Goal: Task Accomplishment & Management: Manage account settings

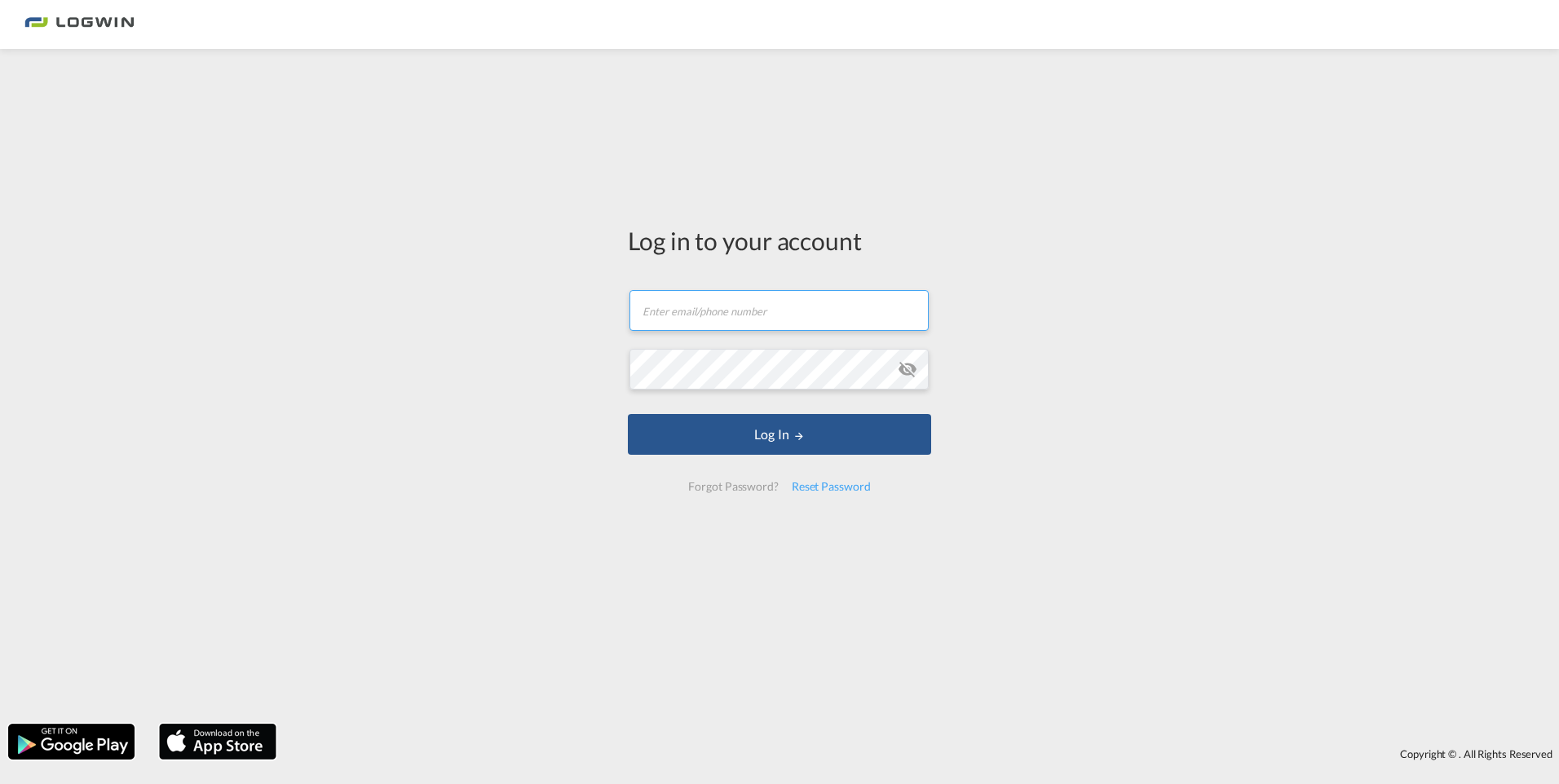
click at [775, 305] on input "text" at bounding box center [779, 310] width 299 height 41
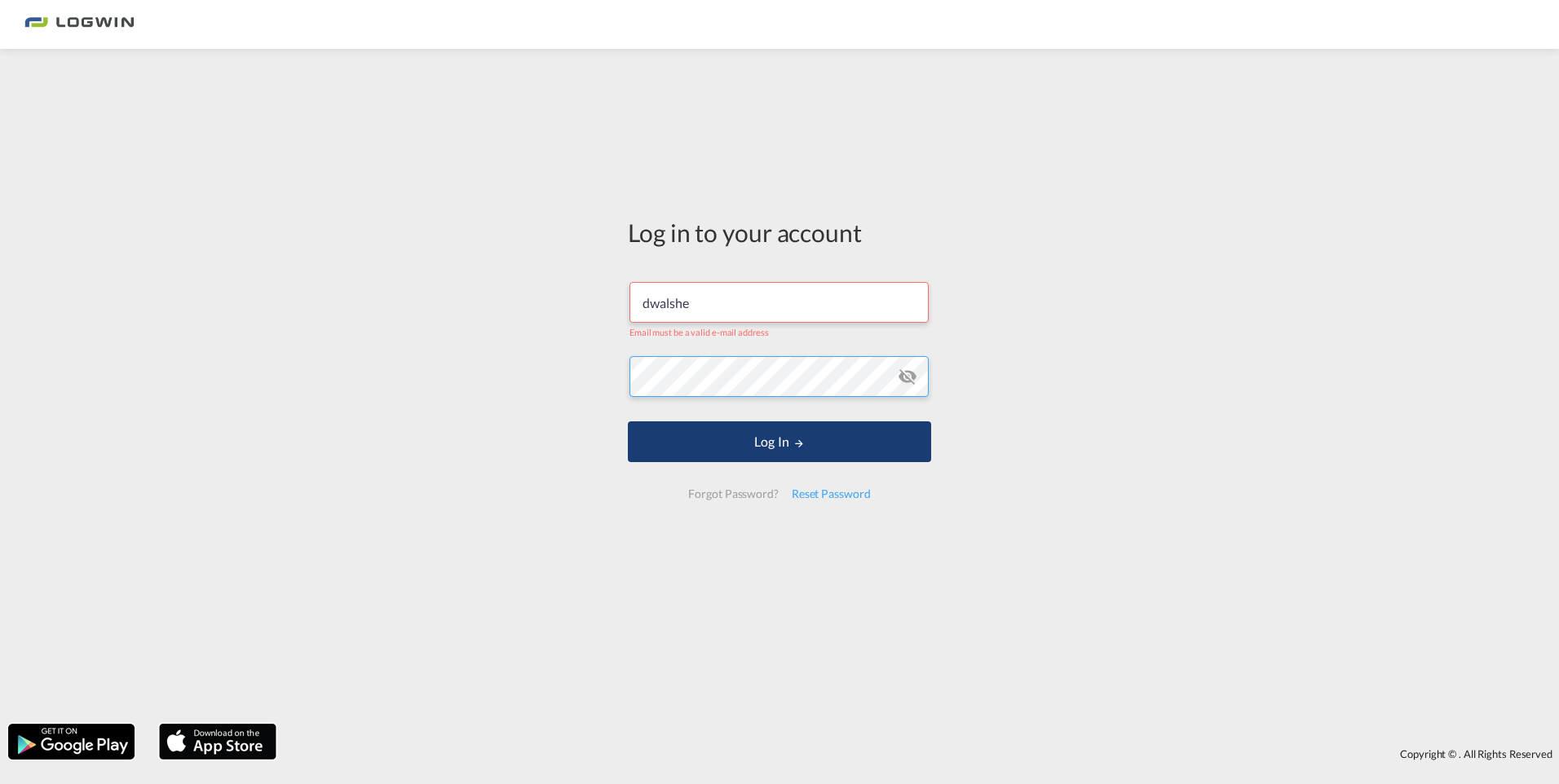
click at [628, 421] on button "Log In" at bounding box center [780, 441] width 303 height 41
click at [739, 303] on input "dwalshe" at bounding box center [779, 302] width 299 height 41
click at [680, 307] on input "[PERSON_NAME]" at bounding box center [779, 302] width 299 height 41
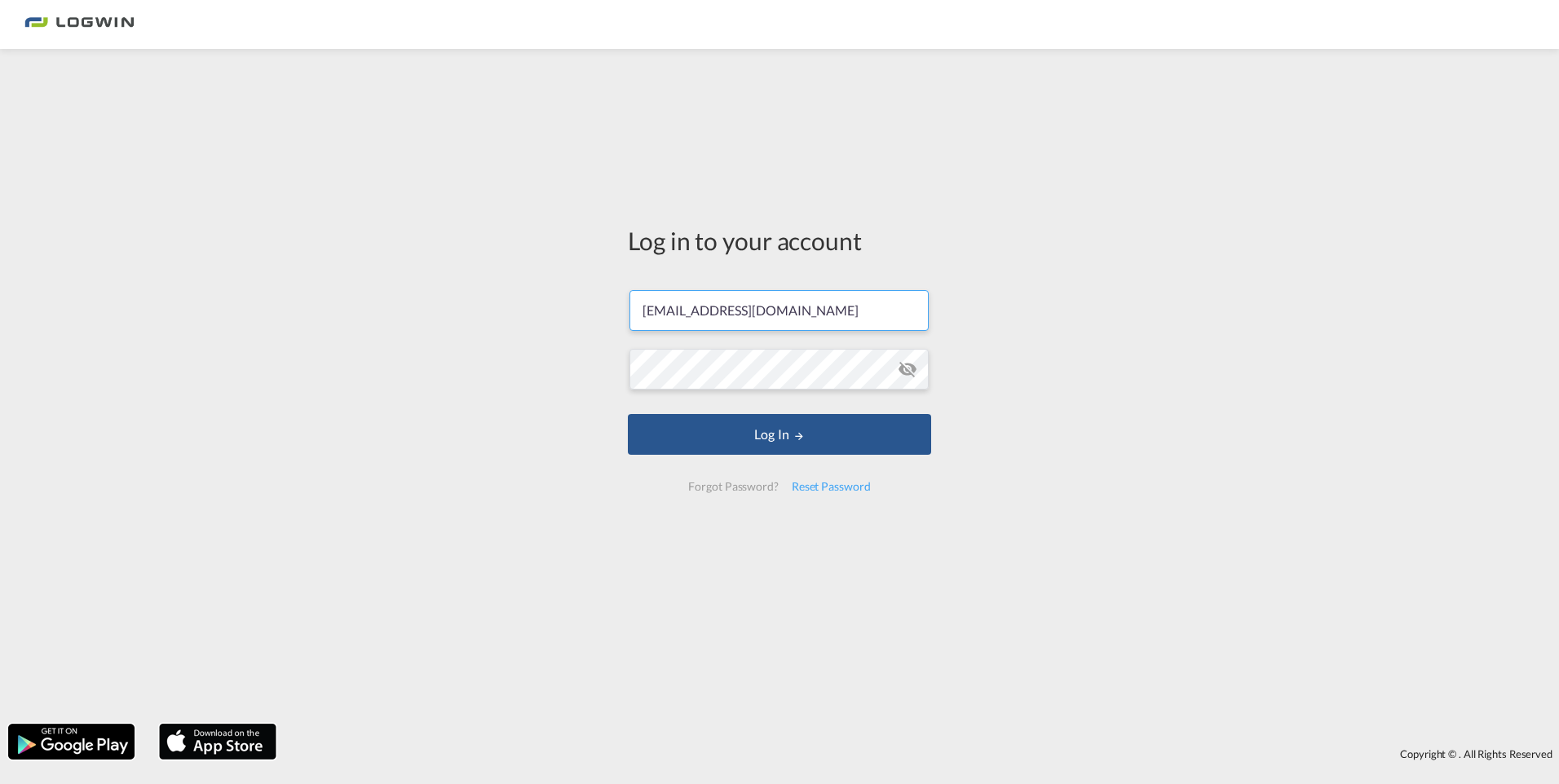
click at [628, 414] on button "Log In" at bounding box center [780, 434] width 303 height 41
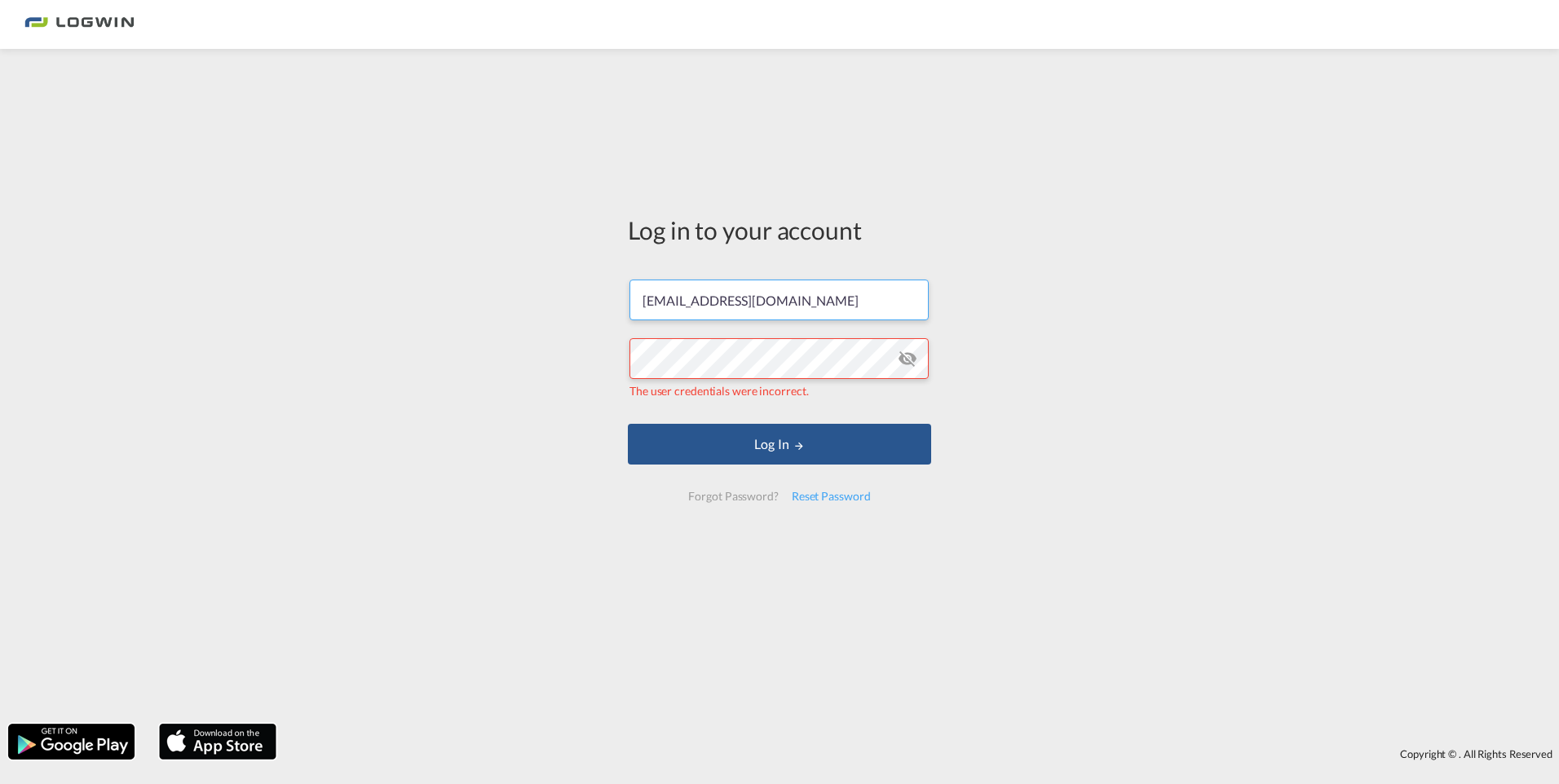
click at [886, 302] on input "[EMAIL_ADDRESS][DOMAIN_NAME]" at bounding box center [779, 299] width 299 height 41
drag, startPoint x: 886, startPoint y: 302, endPoint x: 579, endPoint y: 301, distance: 307.0
click at [579, 301] on div "Log in to your account [PERSON_NAME][EMAIL_ADDRESS][DOMAIN_NAME] The user crede…" at bounding box center [780, 386] width 1559 height 659
paste input "[PERSON_NAME]"
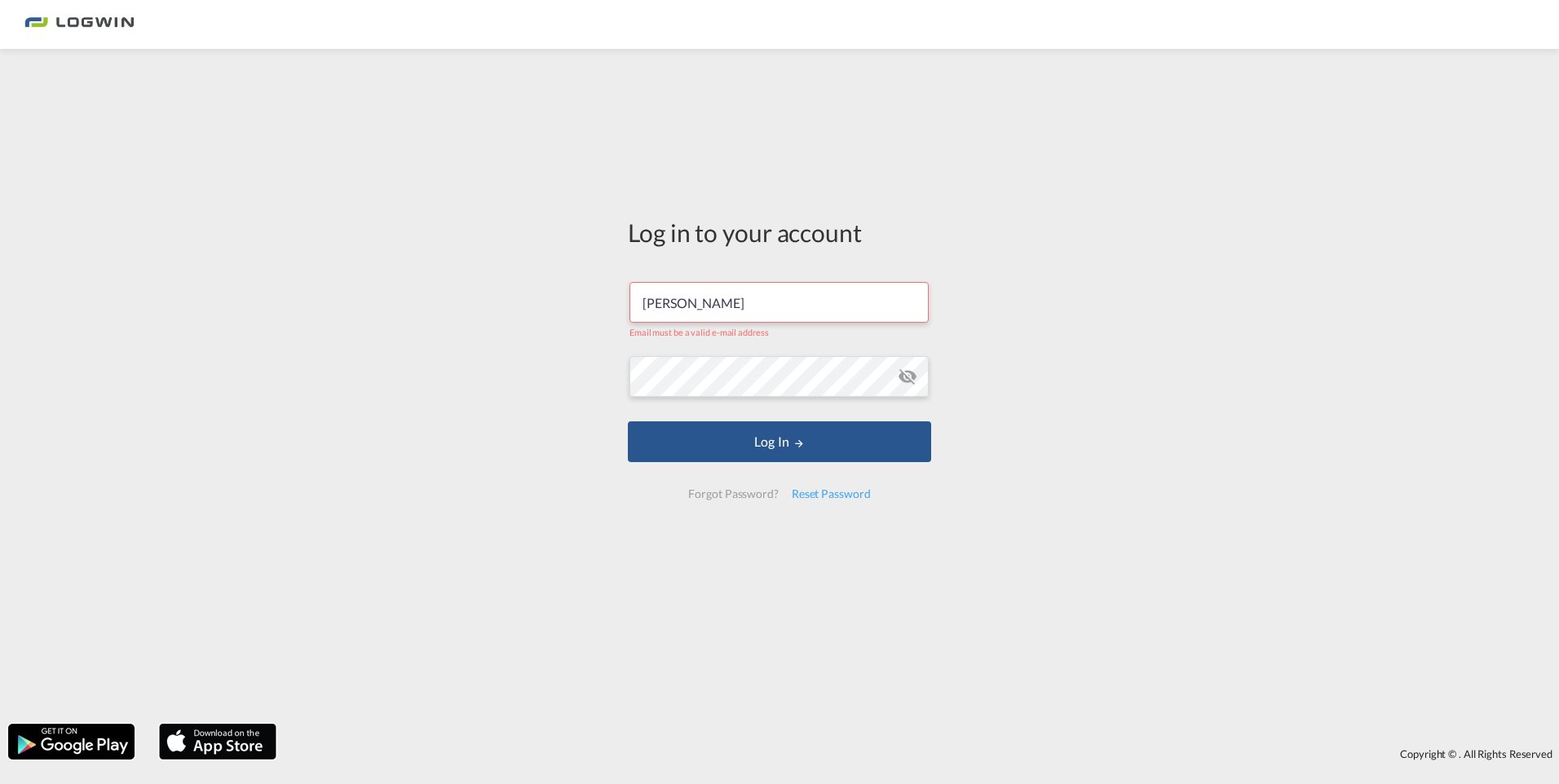
type input "[PERSON_NAME]"
click at [707, 426] on button "Log In" at bounding box center [780, 441] width 303 height 41
